Goal: Information Seeking & Learning: Learn about a topic

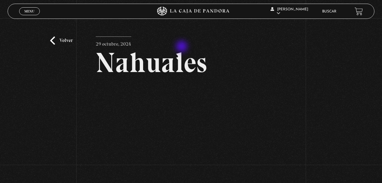
scroll to position [50, 0]
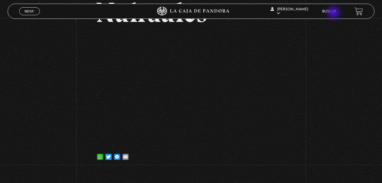
click at [334, 13] on li "Buscar" at bounding box center [329, 11] width 14 height 9
click at [335, 12] on link "Buscar" at bounding box center [329, 12] width 14 height 4
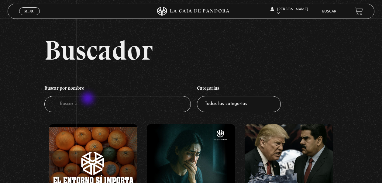
click at [88, 99] on input "Buscador" at bounding box center [117, 104] width 147 height 16
type input "gente sombra"
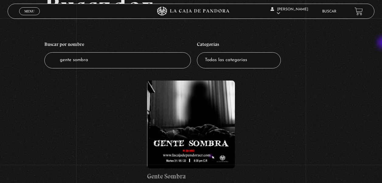
scroll to position [59, 0]
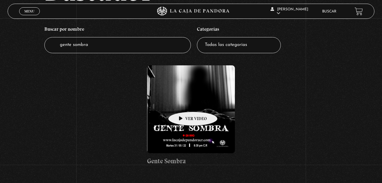
click at [183, 102] on figure at bounding box center [191, 109] width 88 height 88
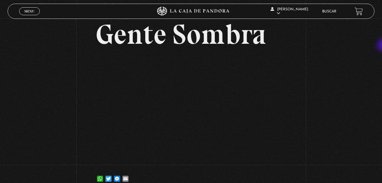
scroll to position [38, 0]
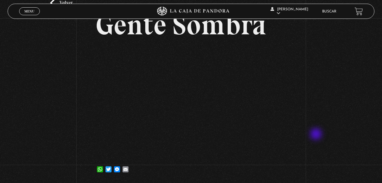
click at [317, 135] on div "Volver [DATE] Gente Sombra WhatsApp Twitter Messenger Email" at bounding box center [191, 82] width 382 height 203
